Goal: Find specific page/section: Find specific page/section

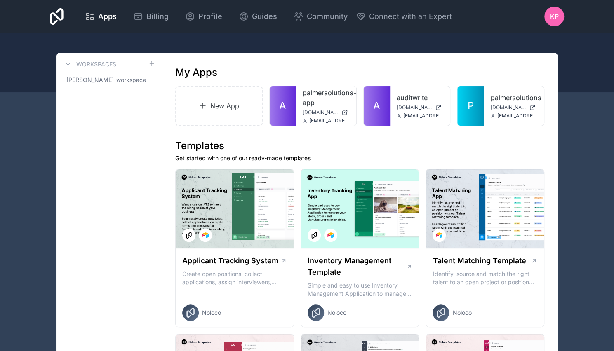
click at [407, 97] on link "auditwrite" at bounding box center [419, 98] width 47 height 10
click at [0, 0] on icon at bounding box center [0, 0] width 0 height 0
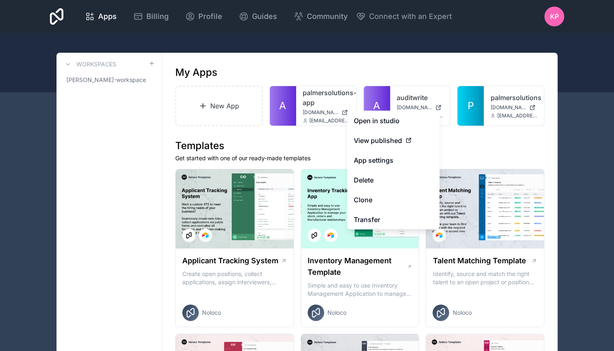
click at [384, 161] on link "App settings" at bounding box center [393, 160] width 92 height 20
